Goal: Contribute content

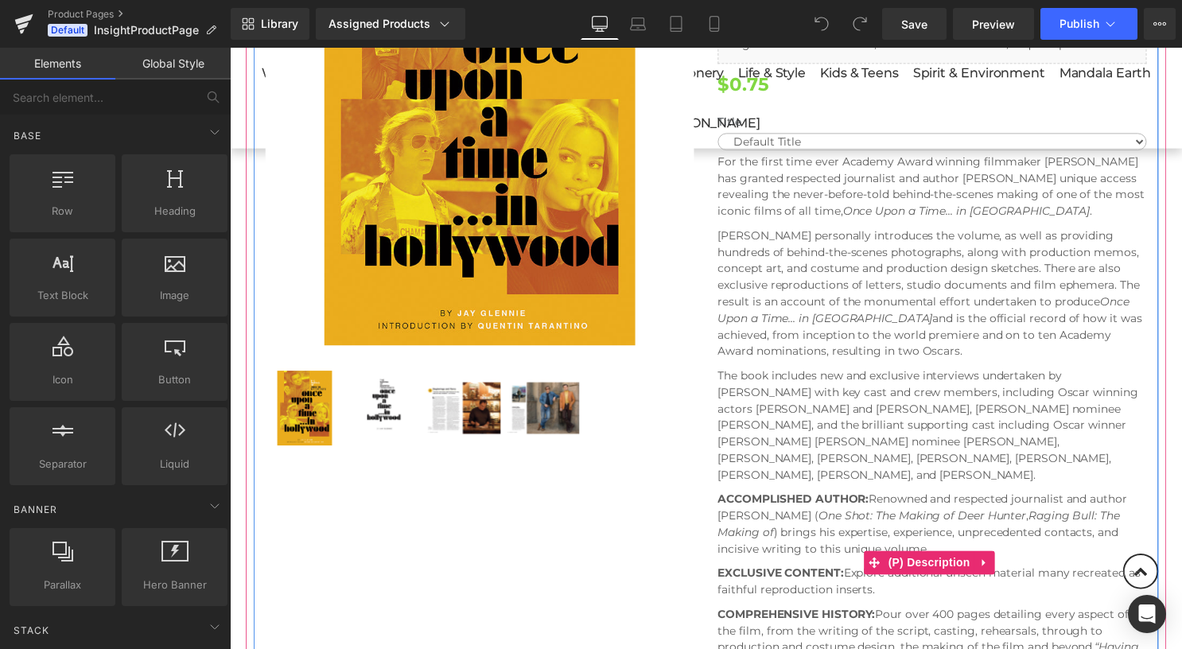
scroll to position [318, 0]
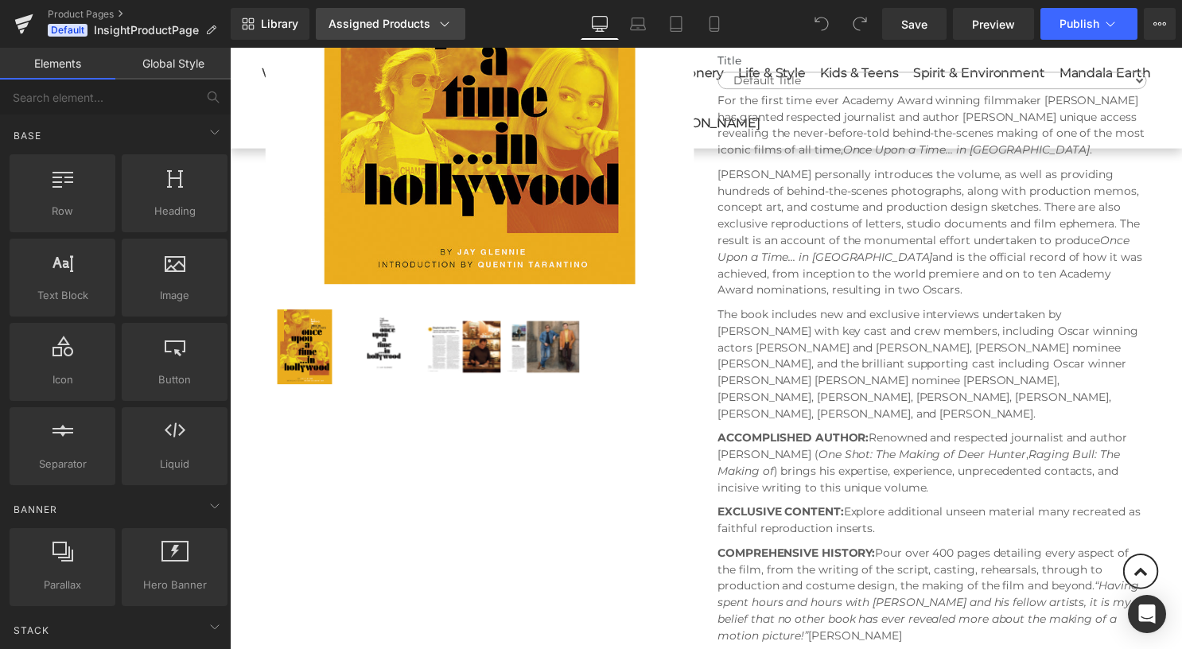
click at [438, 26] on icon at bounding box center [445, 24] width 16 height 16
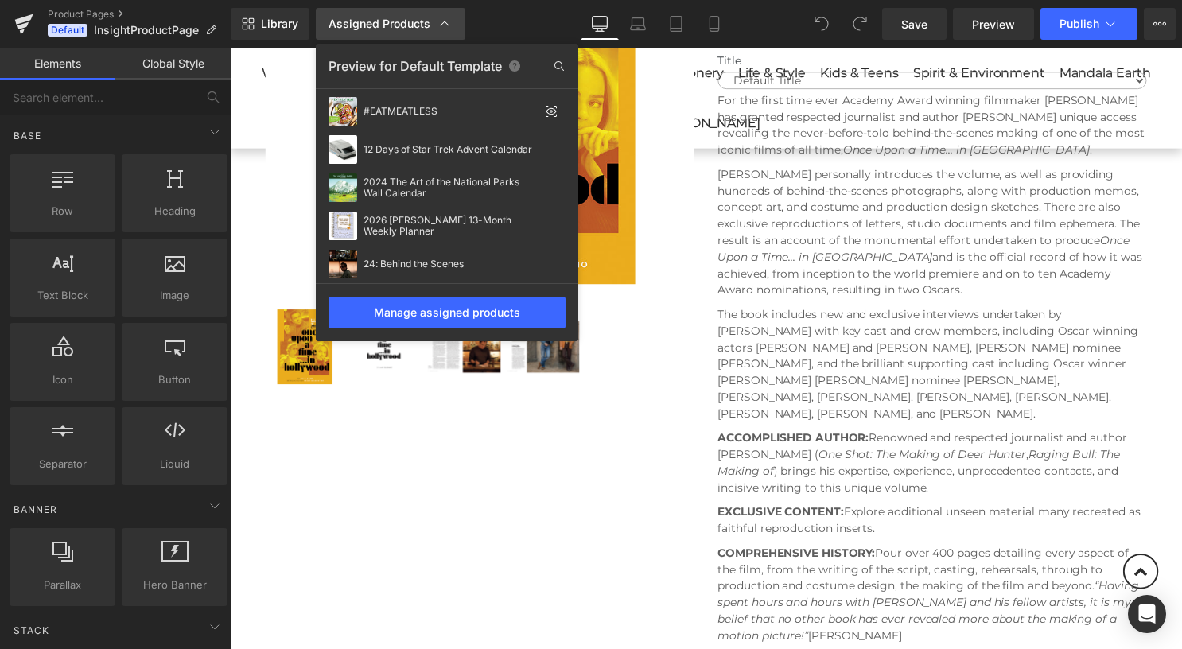
click at [452, 27] on link "Assigned Products" at bounding box center [391, 24] width 150 height 32
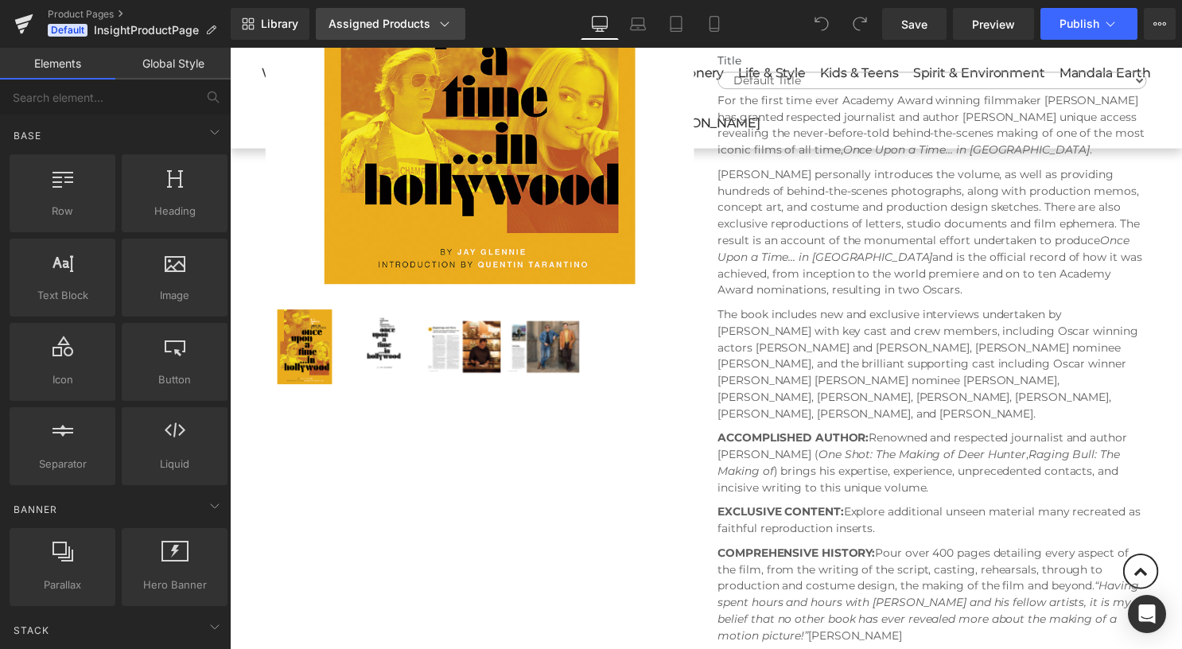
click at [452, 27] on link "Assigned Products" at bounding box center [391, 24] width 150 height 32
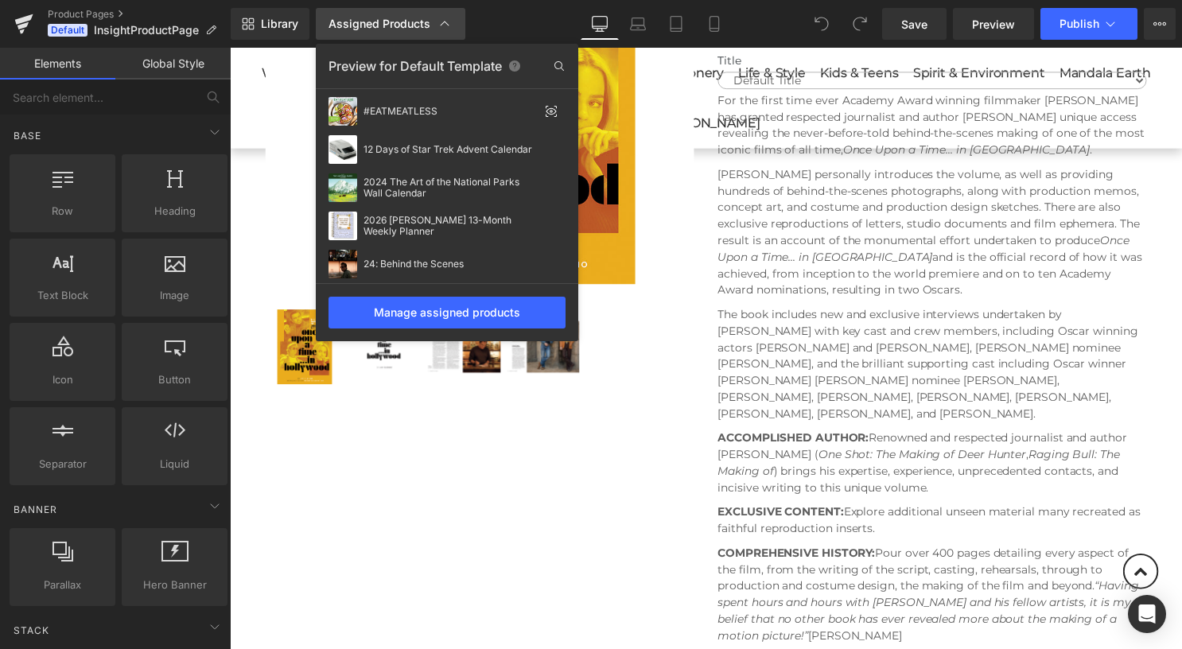
click at [452, 27] on link "Assigned Products" at bounding box center [391, 24] width 150 height 32
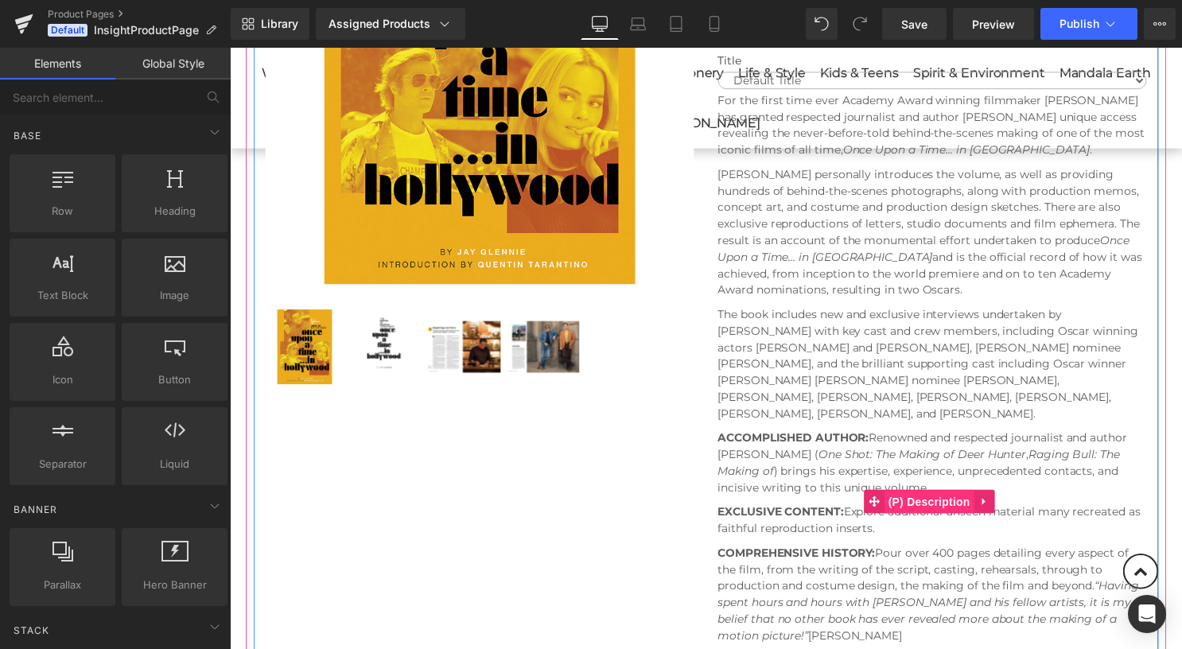
click at [945, 496] on span "(P) Description" at bounding box center [937, 508] width 91 height 24
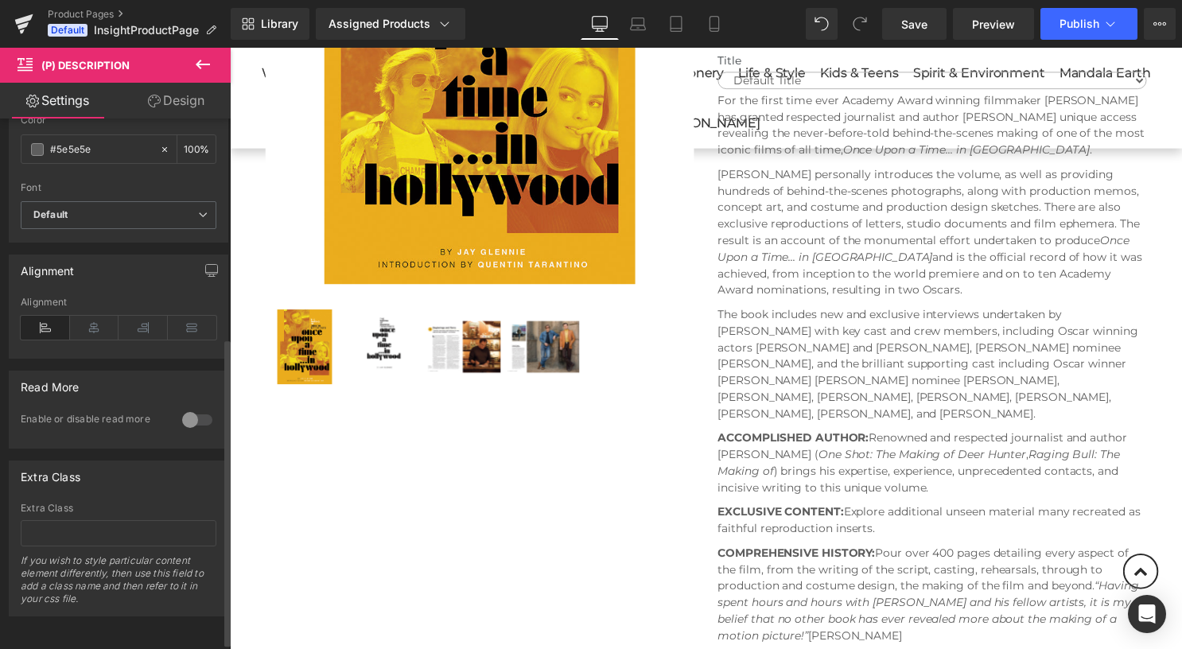
scroll to position [388, 0]
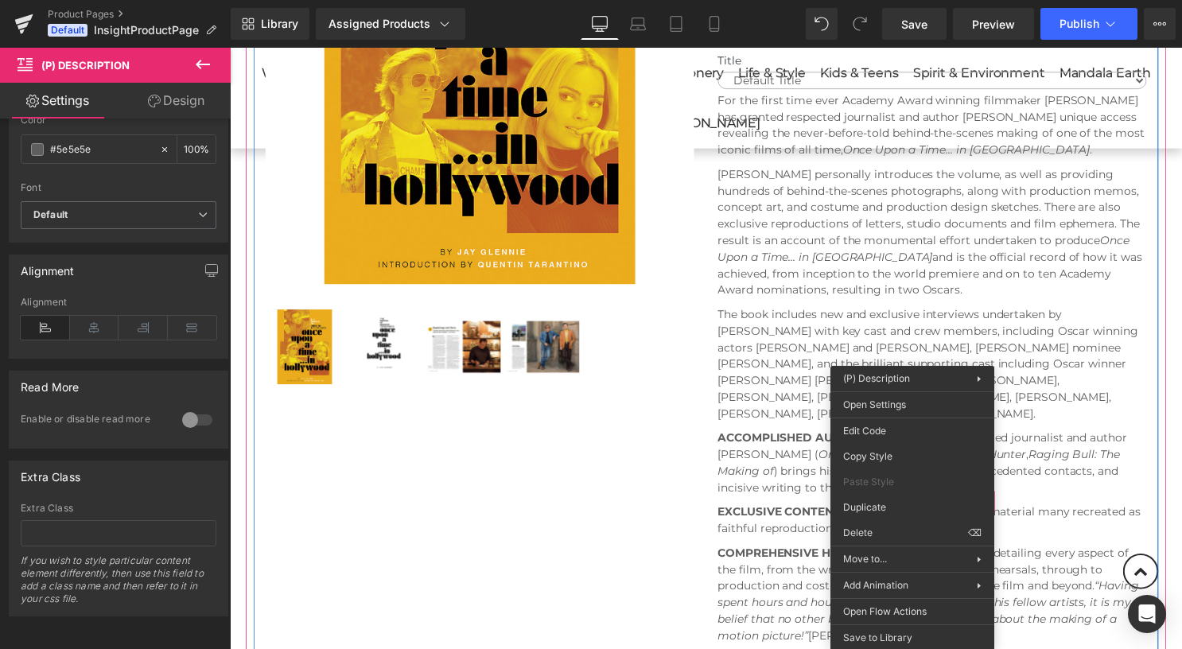
drag, startPoint x: 1142, startPoint y: 450, endPoint x: 919, endPoint y: 405, distance: 227.4
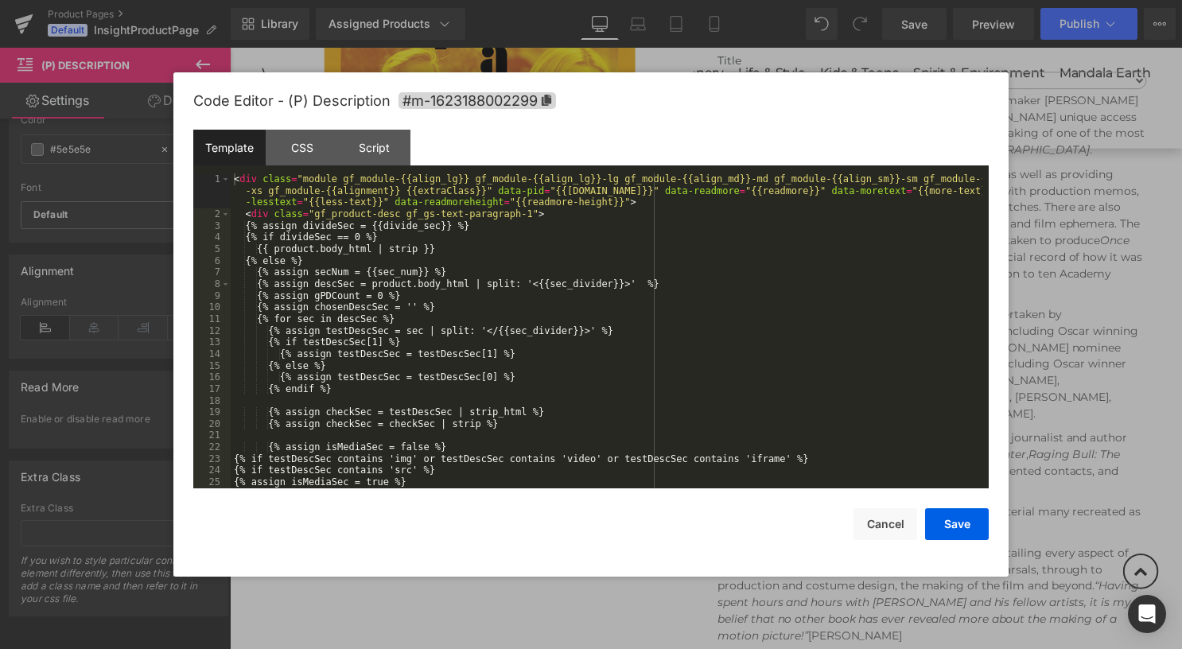
click at [888, 0] on div "(P) Description You are previewing how the will restyle your page. You can not …" at bounding box center [591, 0] width 1182 height 0
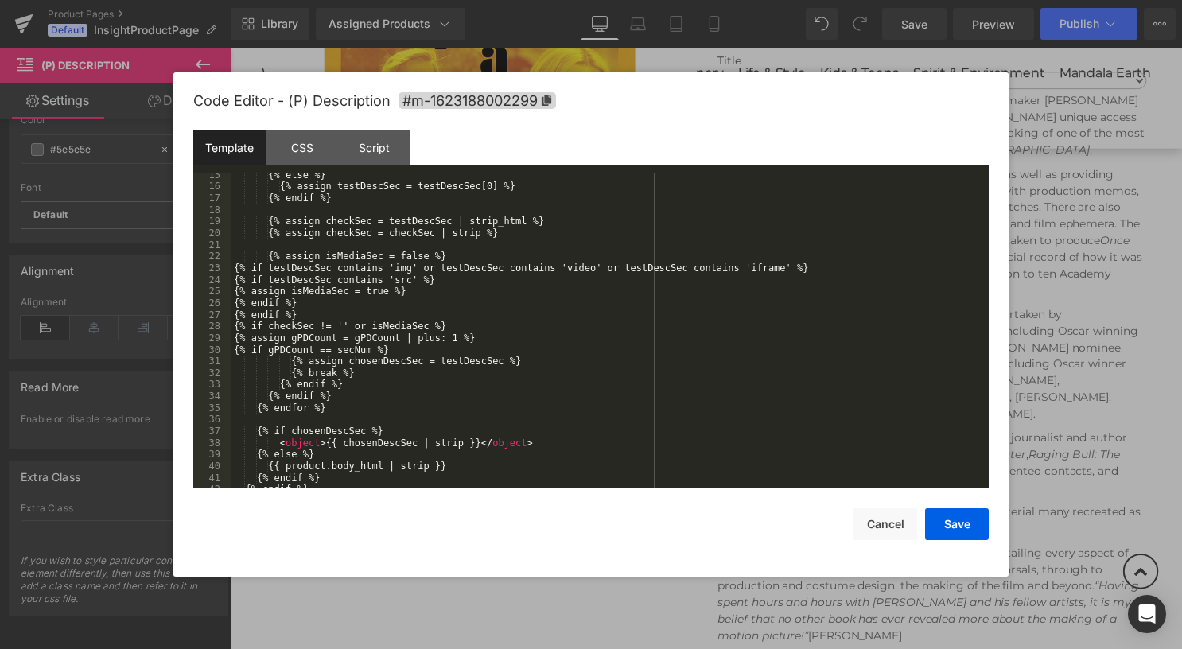
scroll to position [221, 0]
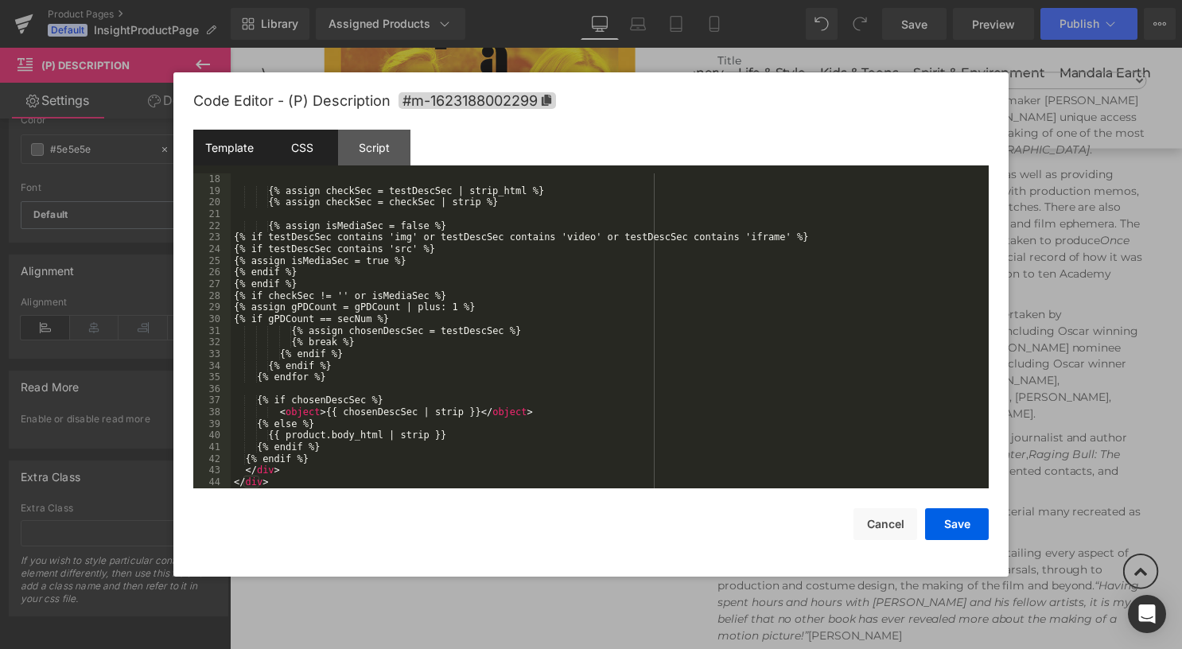
click at [325, 141] on div "CSS" at bounding box center [302, 148] width 72 height 36
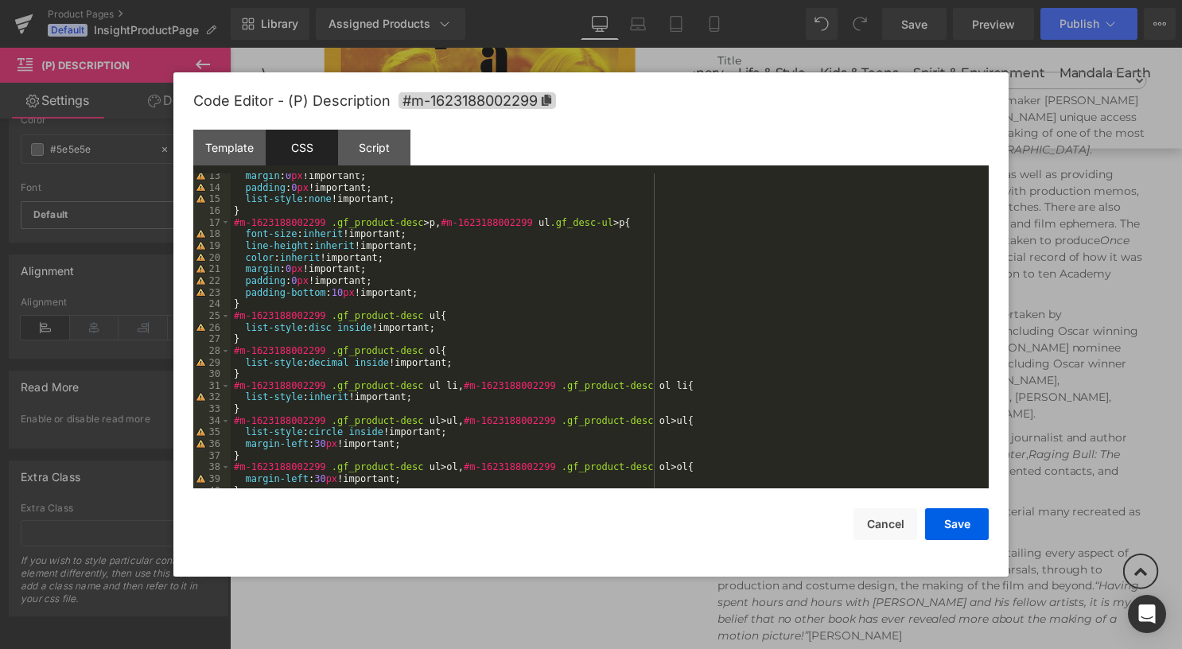
scroll to position [143, 0]
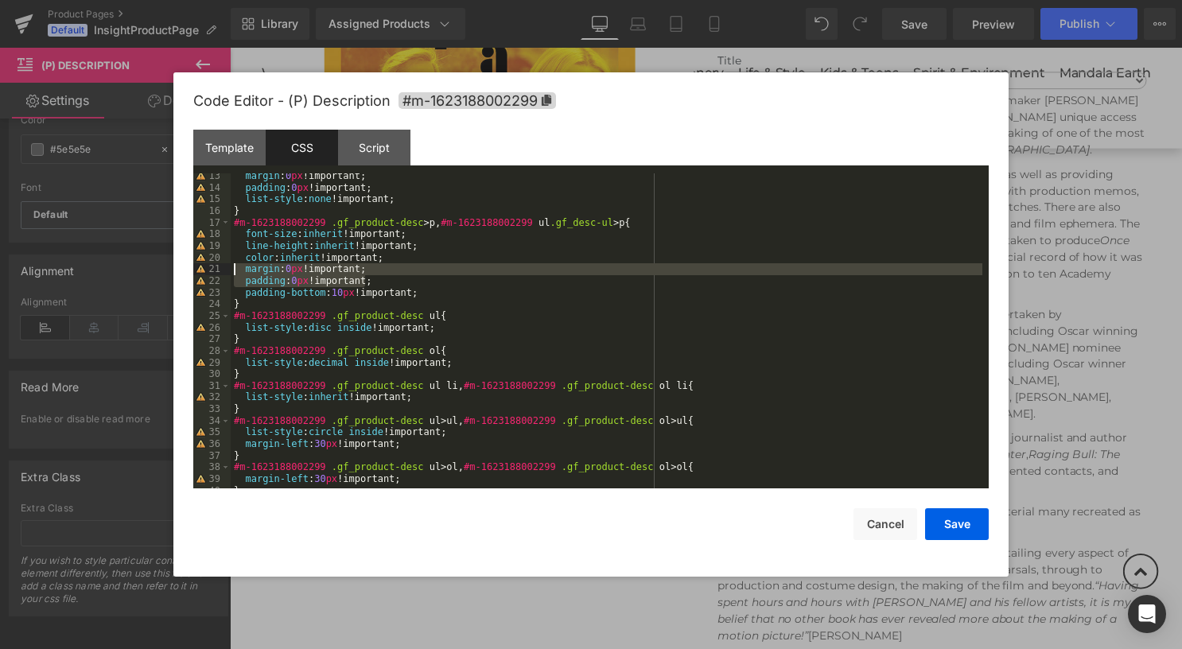
drag, startPoint x: 382, startPoint y: 278, endPoint x: 232, endPoint y: 271, distance: 150.5
click at [232, 271] on div "margin : 0 px !important; padding : 0 px !important; list-style : none !importa…" at bounding box center [607, 339] width 752 height 338
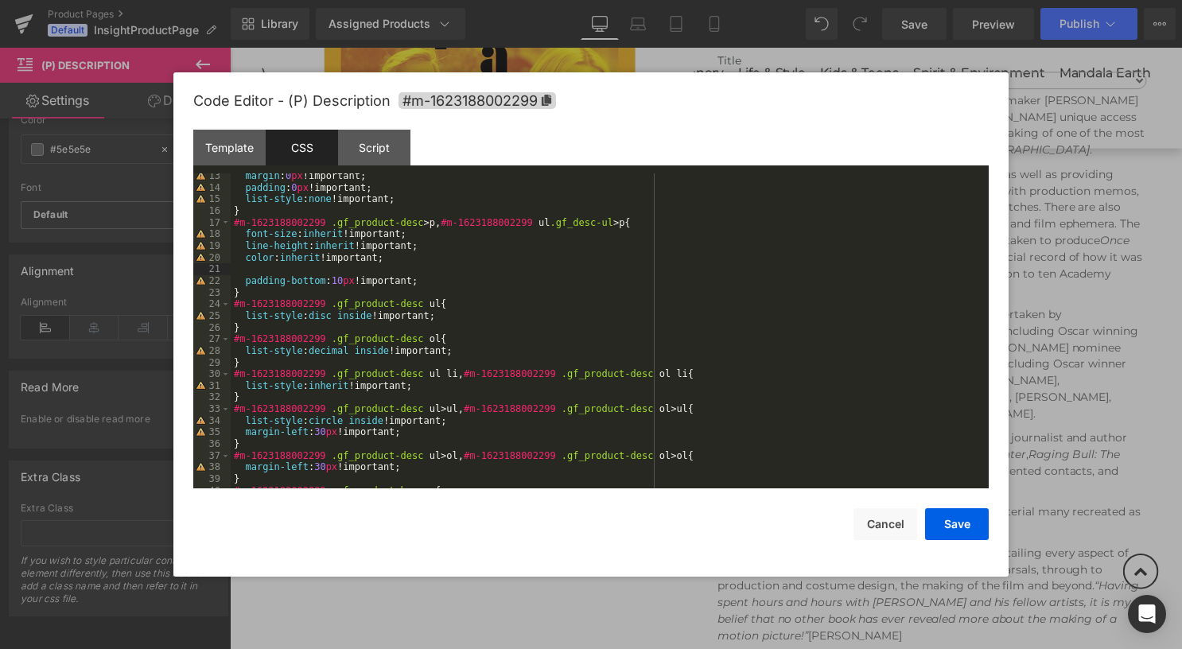
click at [247, 279] on div "margin : 0 px !important; padding : 0 px !important; list-style : none !importa…" at bounding box center [607, 339] width 752 height 338
click at [247, 282] on div "margin : 0 px !important; padding : 0 px !important; list-style : none !importa…" at bounding box center [607, 330] width 752 height 315
drag, startPoint x: 244, startPoint y: 282, endPoint x: 414, endPoint y: 285, distance: 169.5
click at [414, 285] on div "margin : 0 px !important; padding : 0 px !important; list-style : none !importa…" at bounding box center [607, 339] width 752 height 338
drag, startPoint x: 963, startPoint y: 525, endPoint x: 964, endPoint y: 516, distance: 8.8
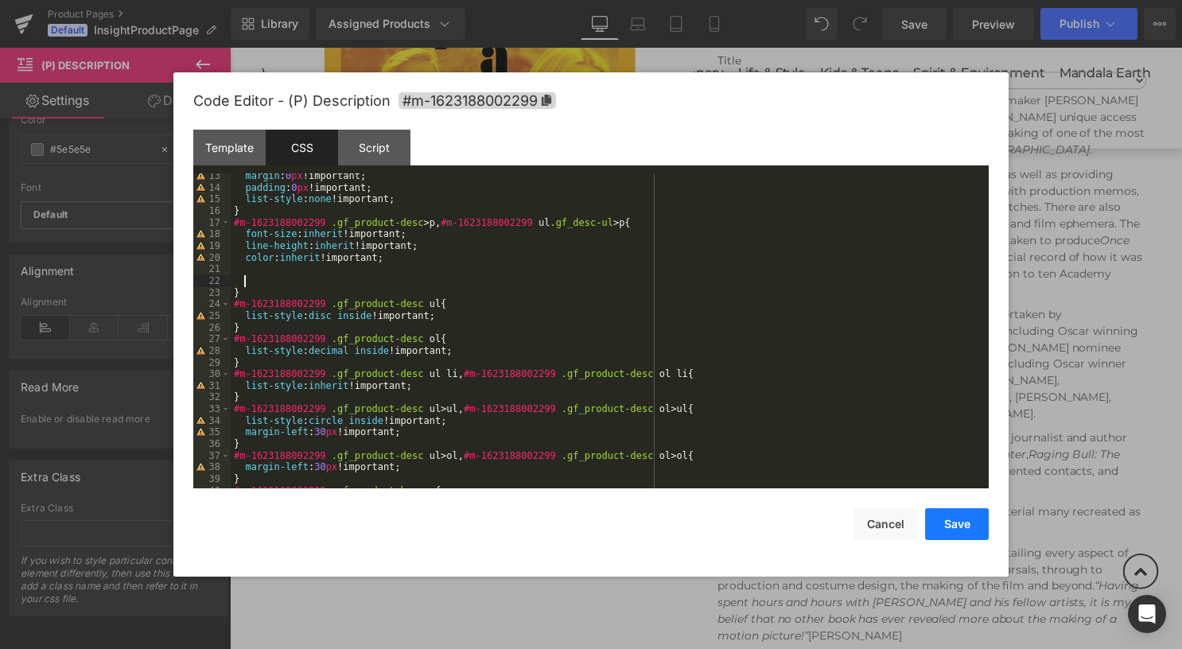
click at [964, 525] on button "Save" at bounding box center [957, 524] width 64 height 32
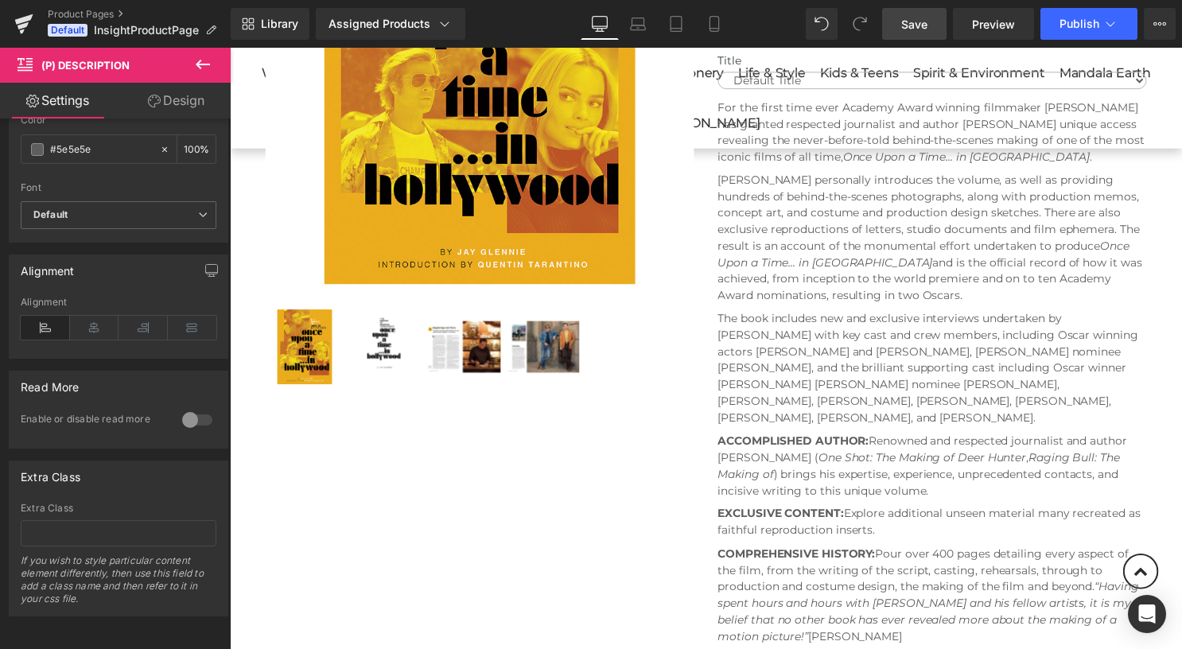
click at [934, 16] on link "Save" at bounding box center [914, 24] width 64 height 32
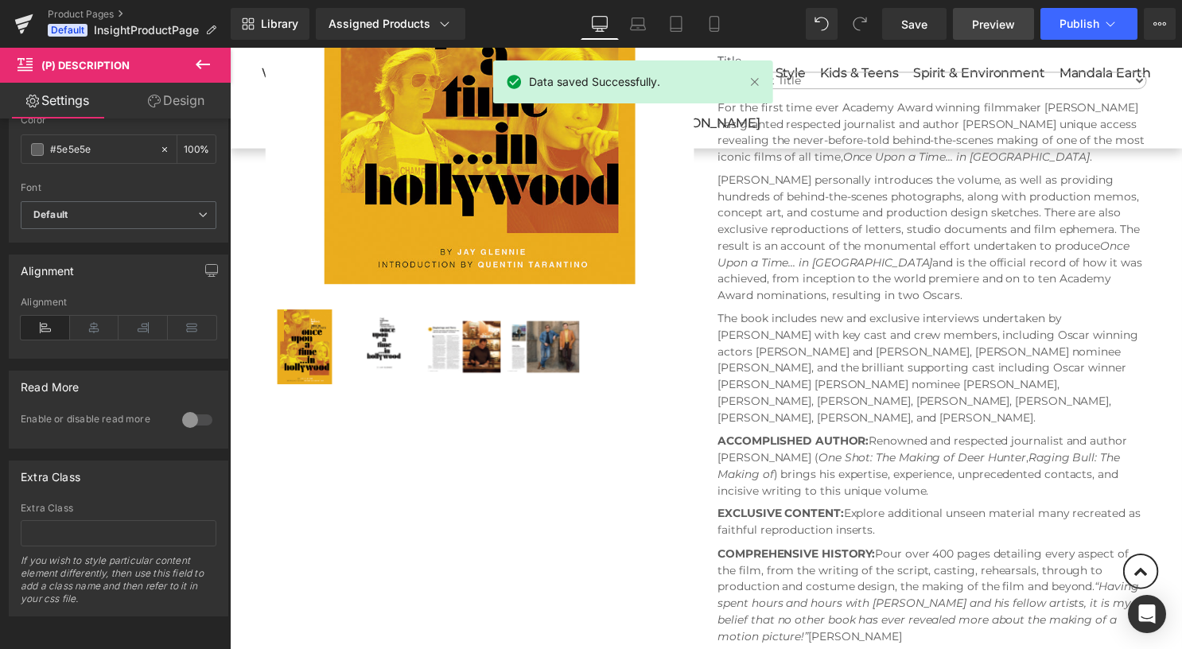
click at [974, 24] on span "Preview" at bounding box center [993, 24] width 43 height 17
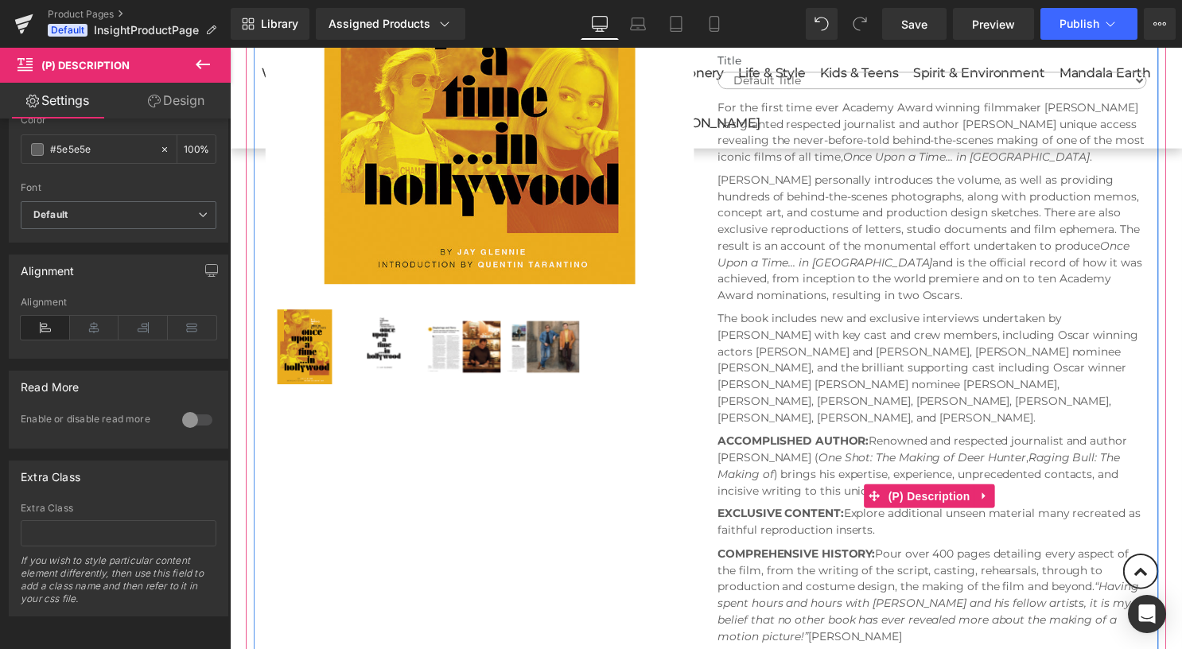
scroll to position [477, 0]
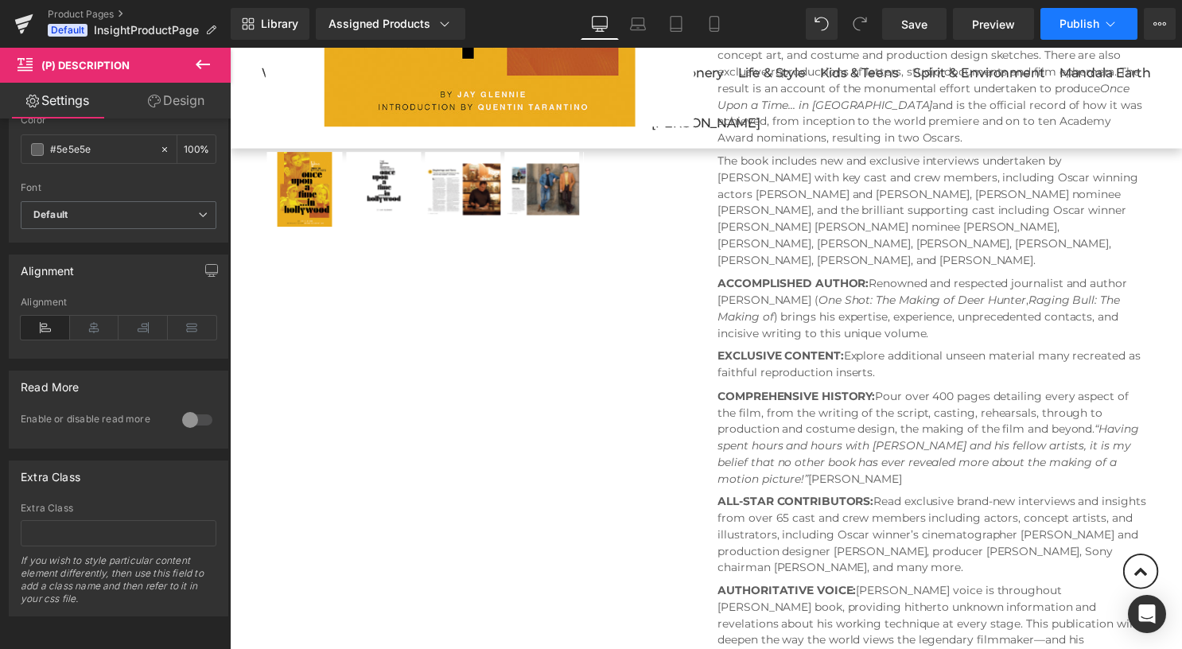
click at [1058, 25] on button "Publish" at bounding box center [1089, 24] width 97 height 32
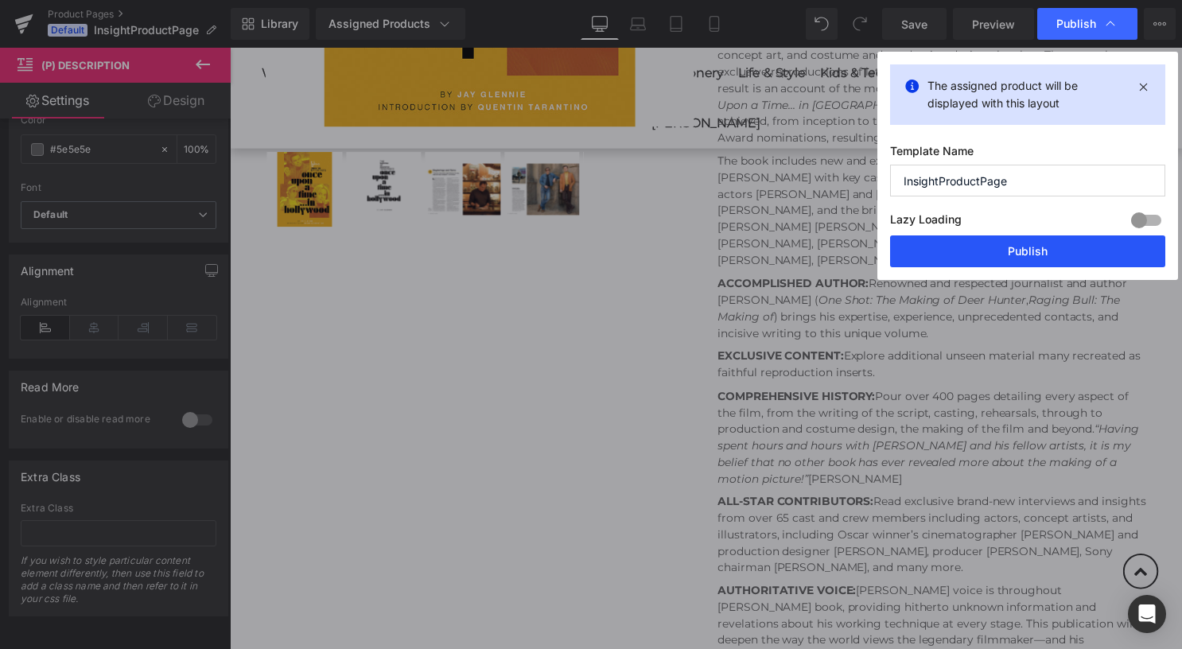
click at [936, 242] on button "Publish" at bounding box center [1027, 252] width 275 height 32
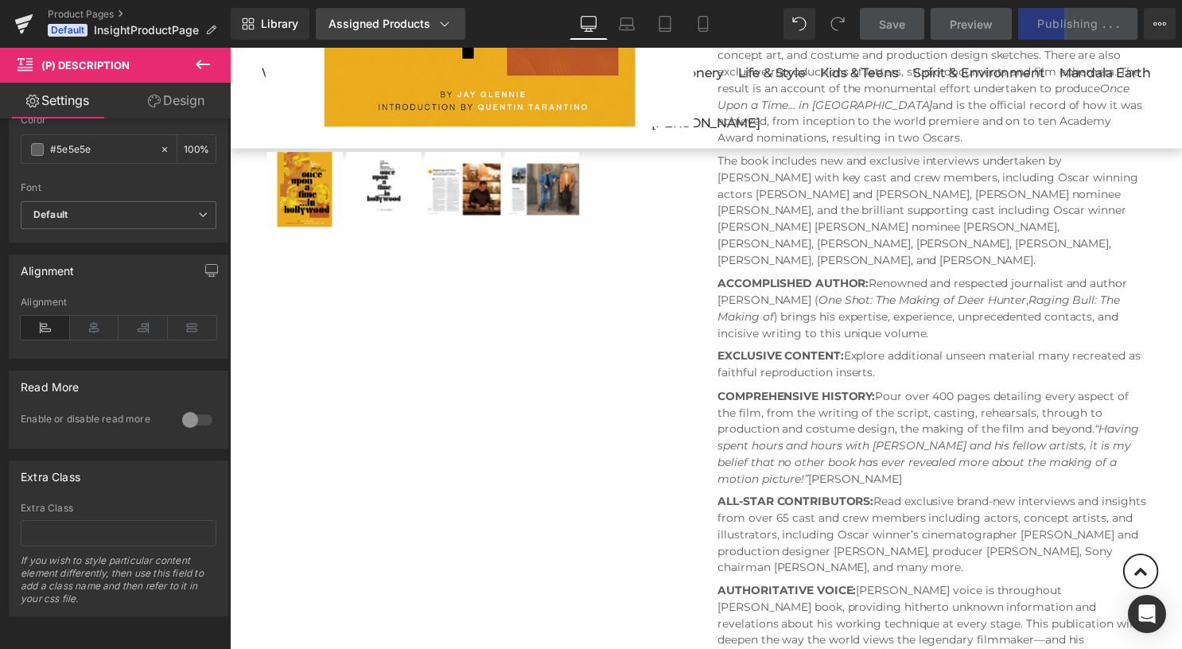
click at [452, 16] on link "Assigned Products" at bounding box center [391, 24] width 150 height 32
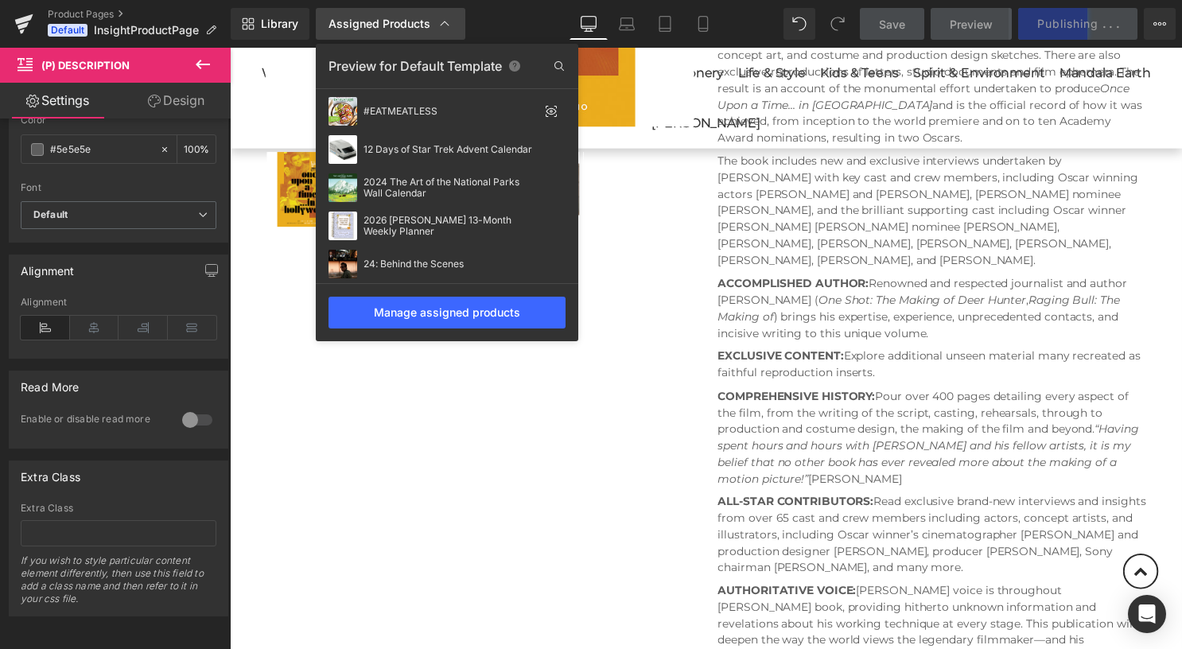
click at [447, 19] on icon at bounding box center [445, 24] width 16 height 16
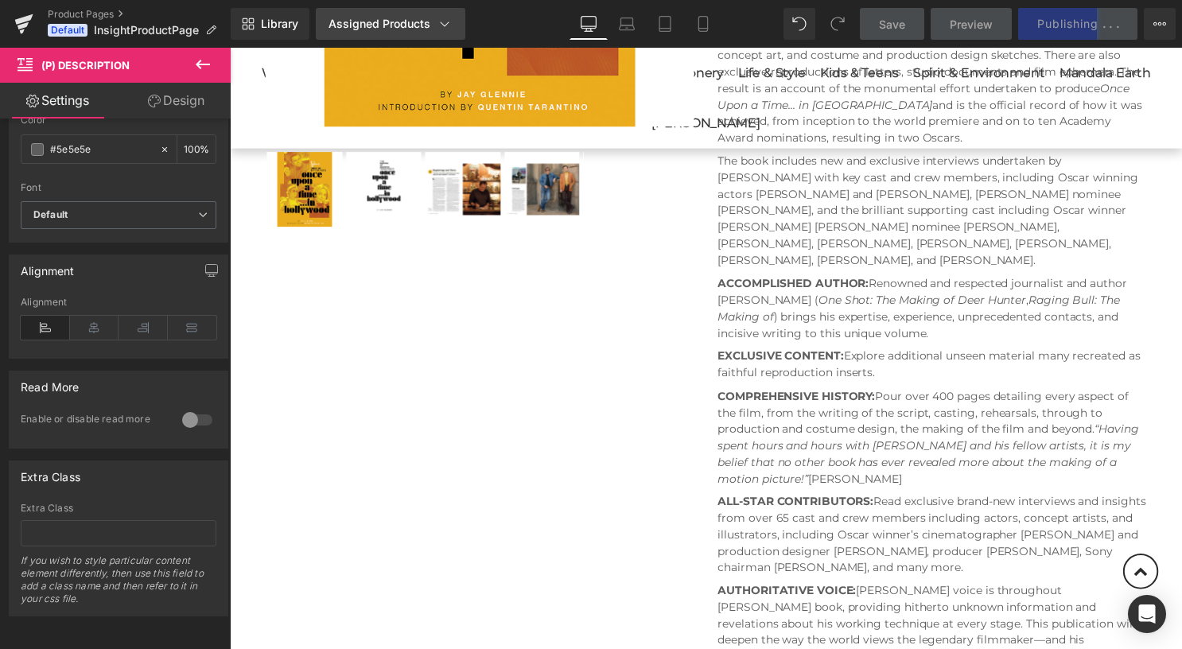
click at [446, 19] on icon at bounding box center [445, 24] width 16 height 16
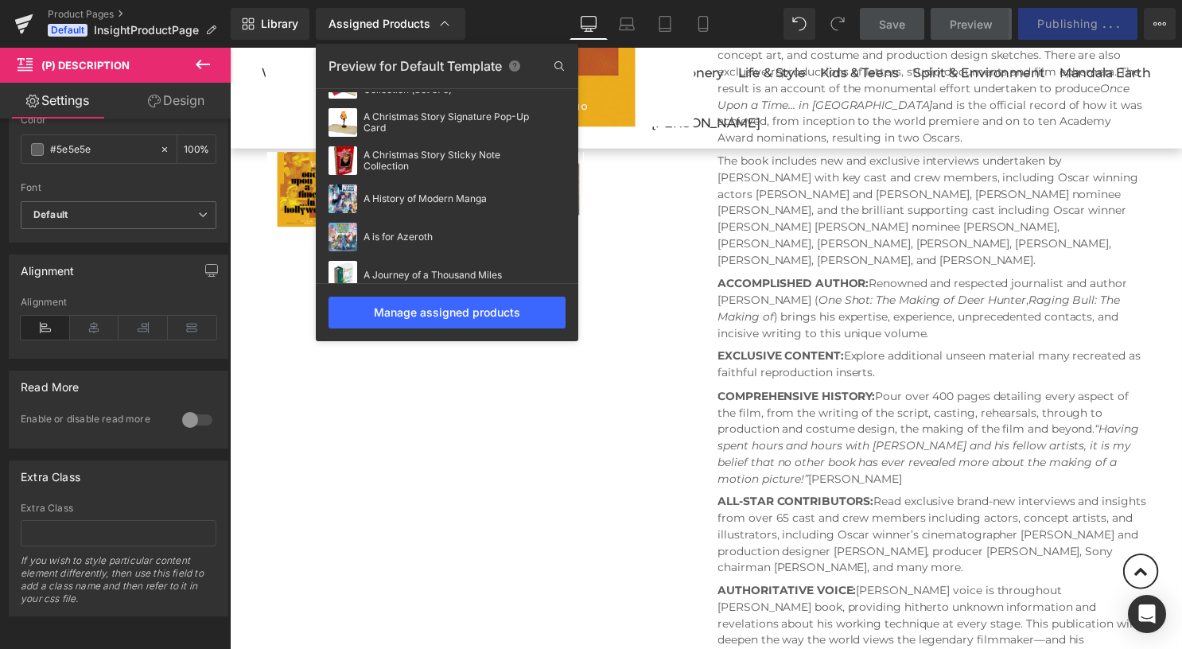
scroll to position [263, 0]
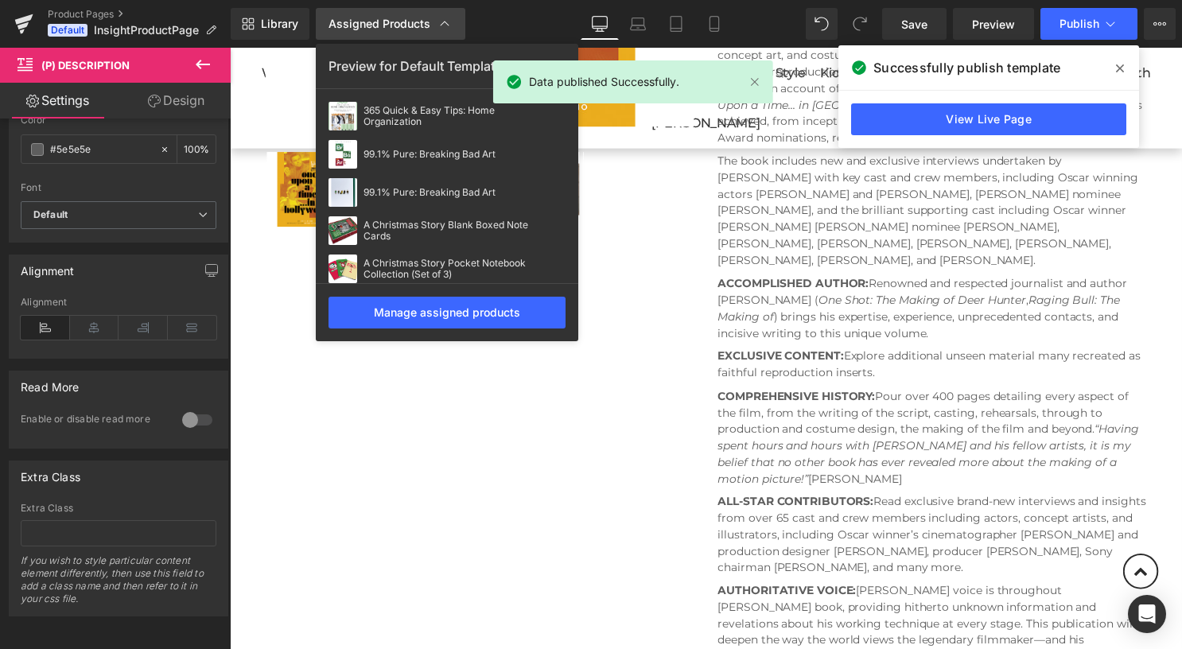
click at [419, 28] on div "Assigned Products" at bounding box center [391, 24] width 124 height 16
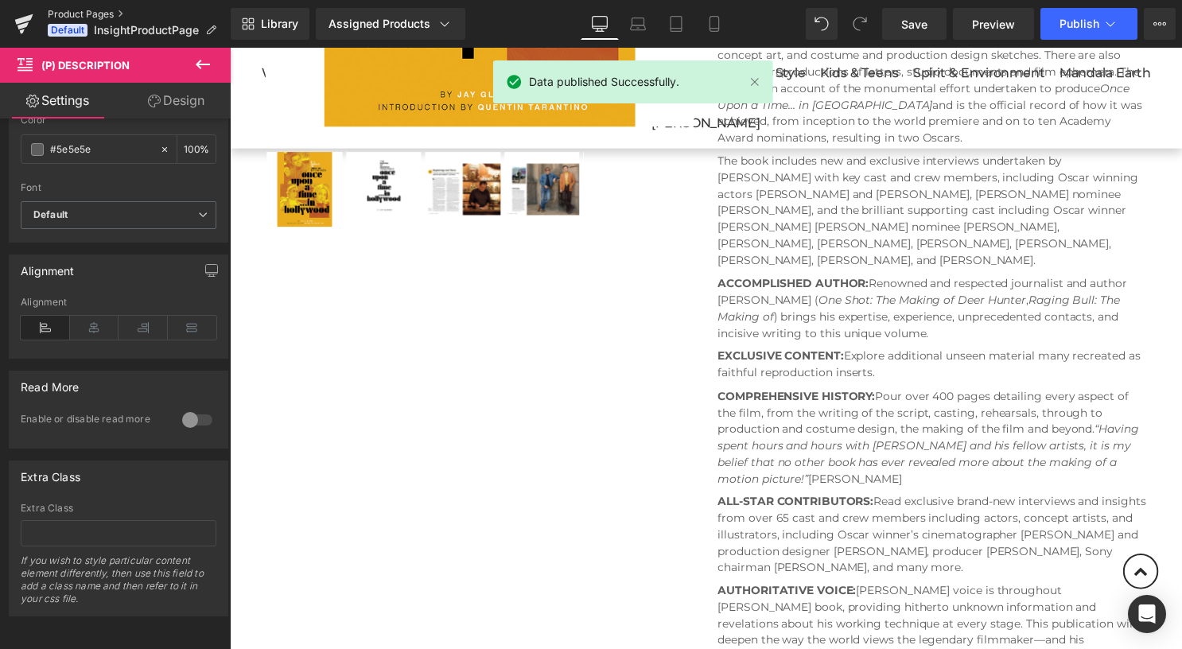
click at [111, 11] on link "Product Pages" at bounding box center [139, 14] width 183 height 13
